Goal: Find specific page/section: Find specific page/section

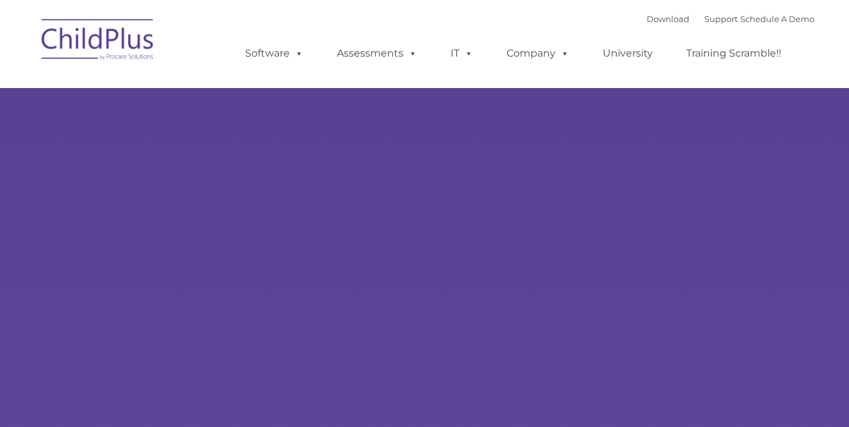
select select "MEDIUM"
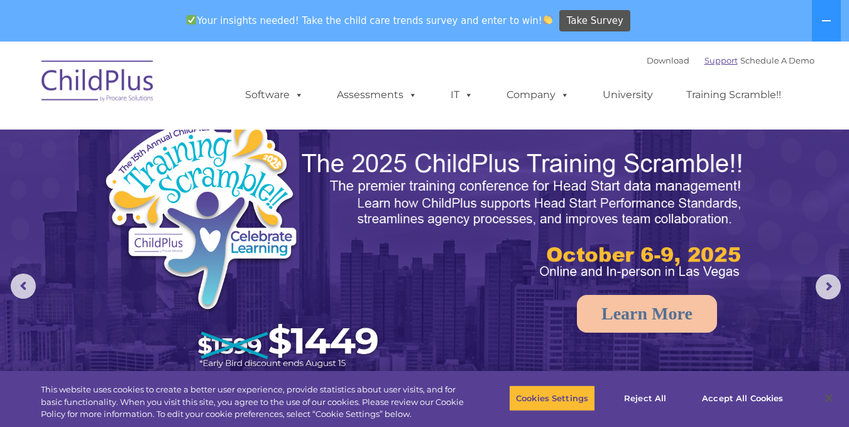
click at [705, 60] on link "Support" at bounding box center [721, 60] width 33 height 10
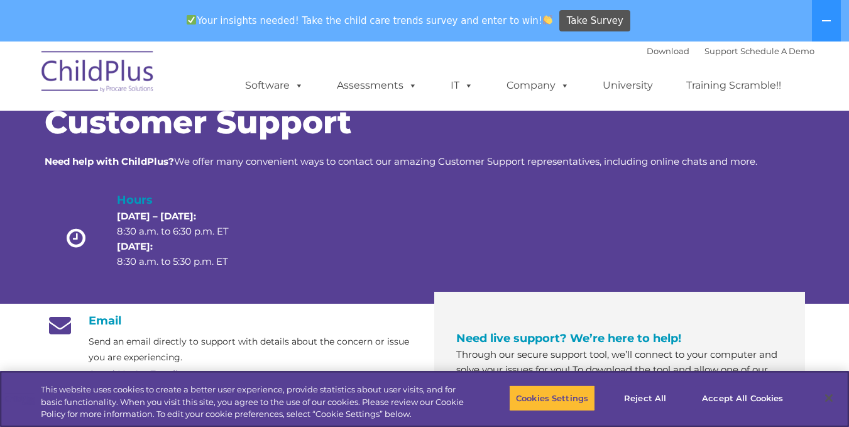
scroll to position [30, 0]
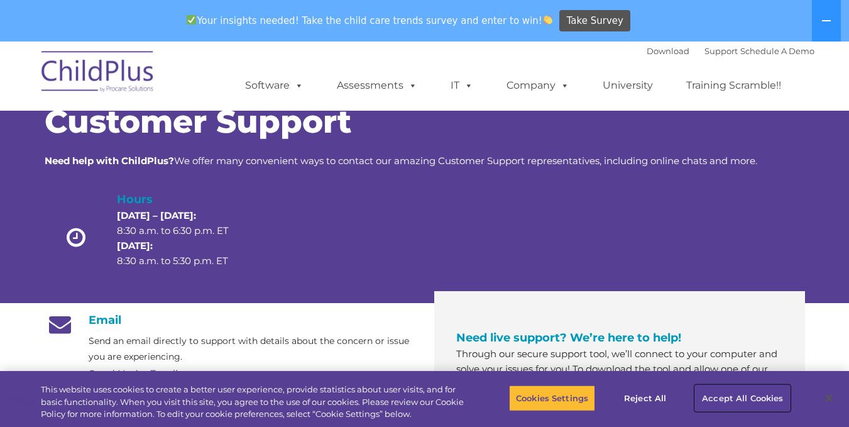
click at [725, 391] on button "Accept All Cookies" at bounding box center [742, 398] width 95 height 26
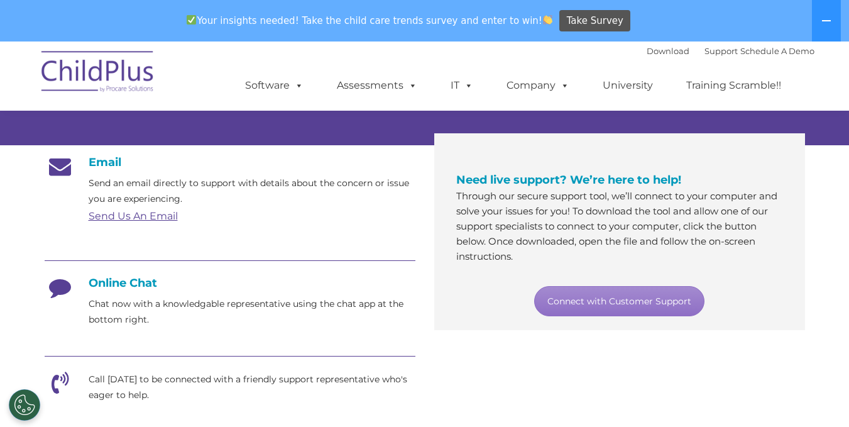
scroll to position [188, 0]
click at [627, 299] on link "Connect with Customer Support" at bounding box center [619, 300] width 170 height 30
